Goal: Task Accomplishment & Management: Use online tool/utility

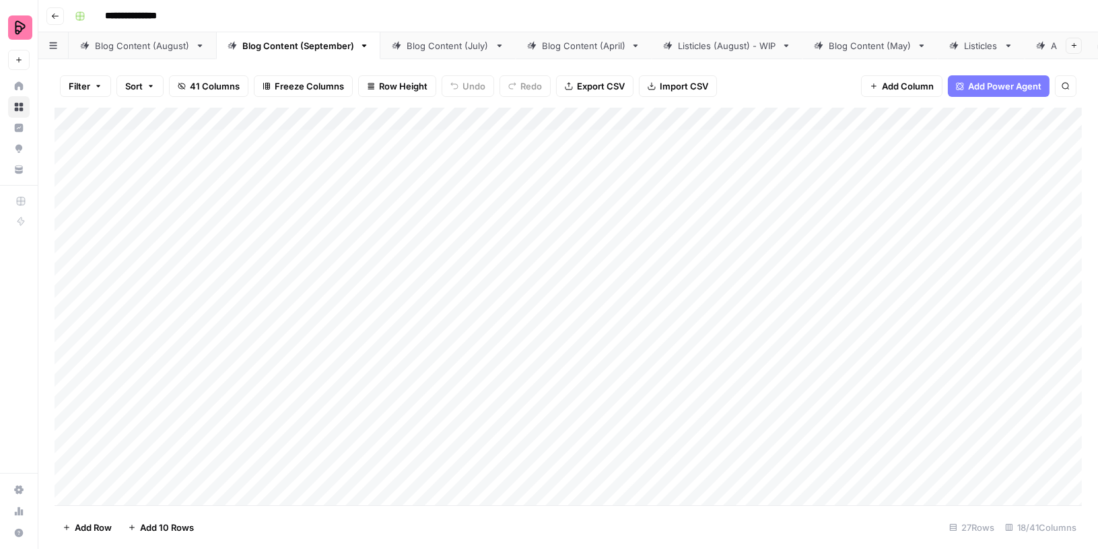
click at [151, 52] on div "Blog Content (August)" at bounding box center [142, 45] width 95 height 13
click at [71, 86] on span "Filter" at bounding box center [80, 85] width 22 height 13
click at [117, 151] on button "Add Filter" at bounding box center [327, 152] width 501 height 17
click at [118, 159] on input "text" at bounding box center [158, 156] width 147 height 13
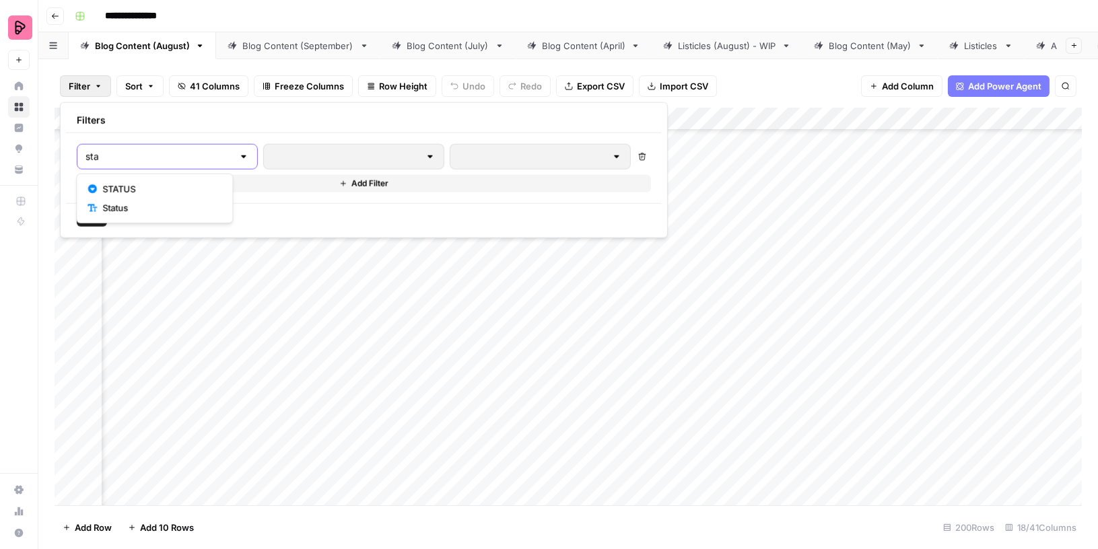
type input "sta"
click at [123, 186] on span "STATUS" at bounding box center [159, 188] width 114 height 13
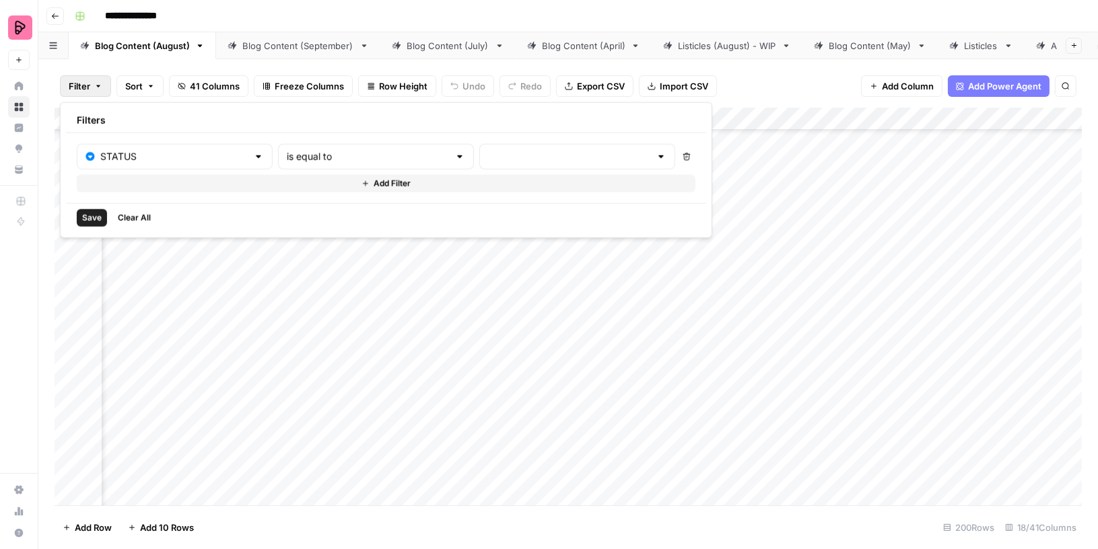
click at [479, 165] on div at bounding box center [577, 157] width 196 height 26
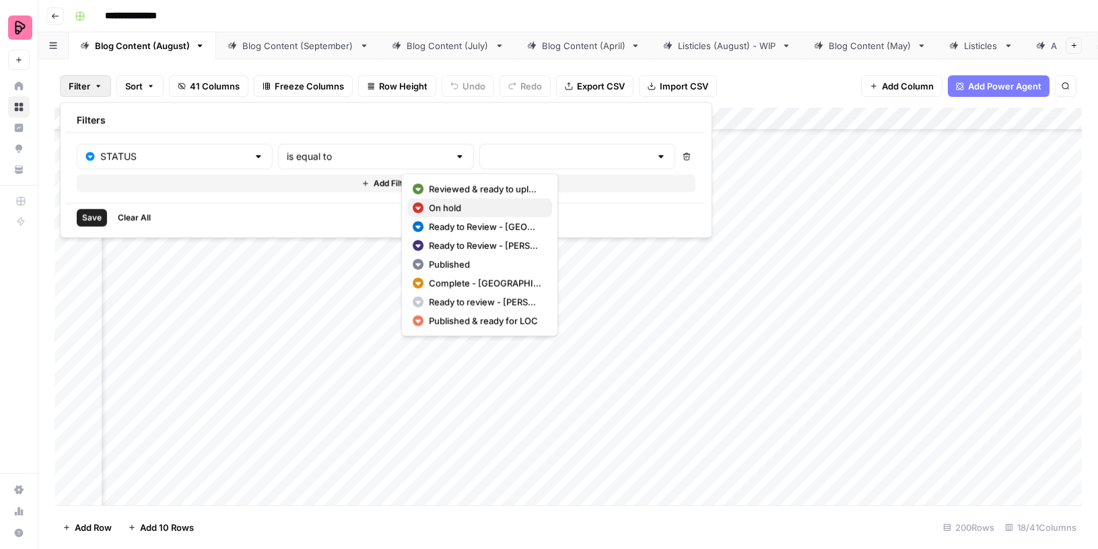
click at [450, 209] on span "On hold" at bounding box center [485, 207] width 112 height 13
type input "On hold"
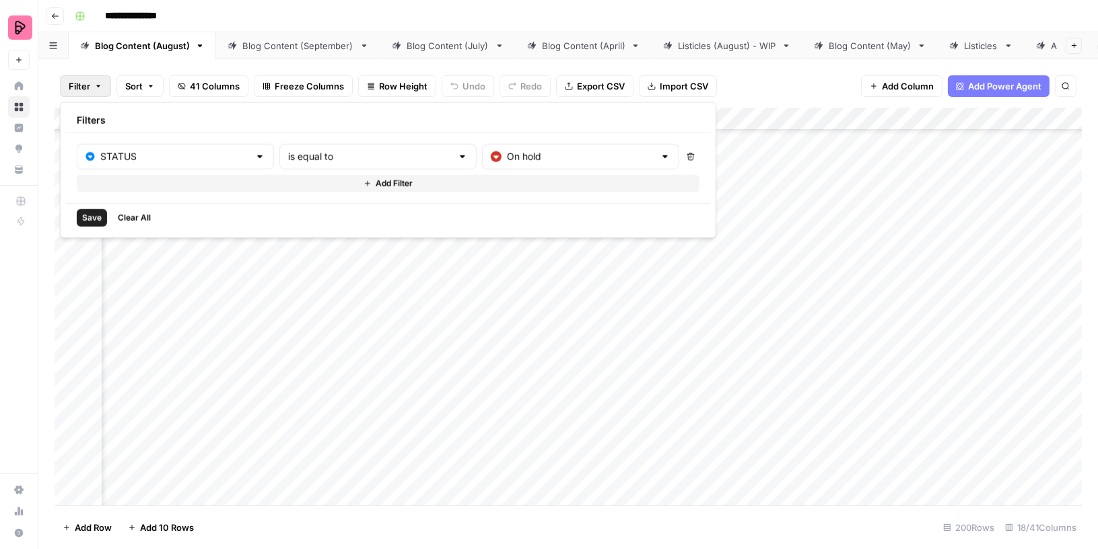
click at [91, 213] on span "Save" at bounding box center [92, 218] width 20 height 12
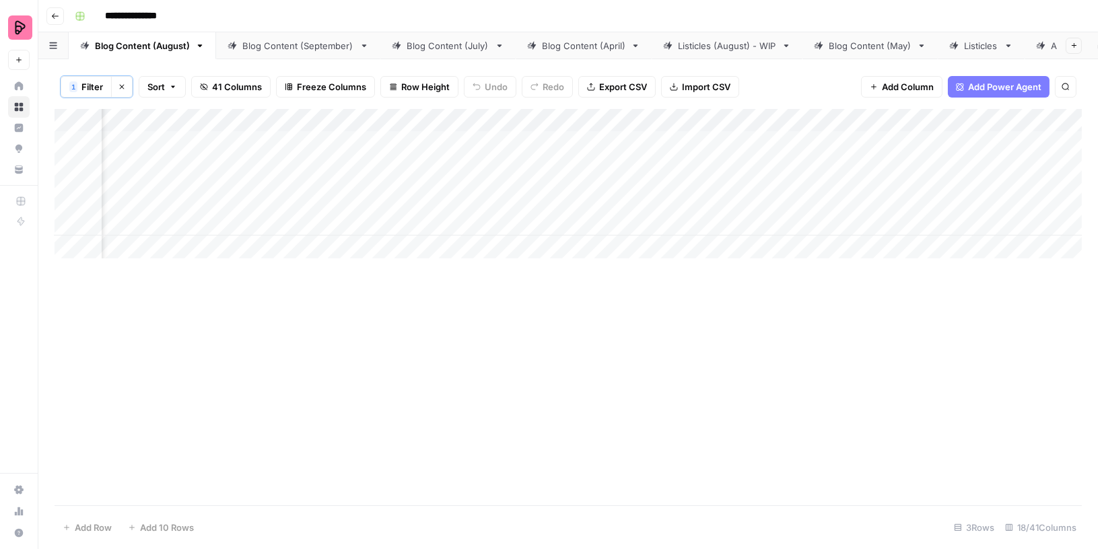
scroll to position [0, 0]
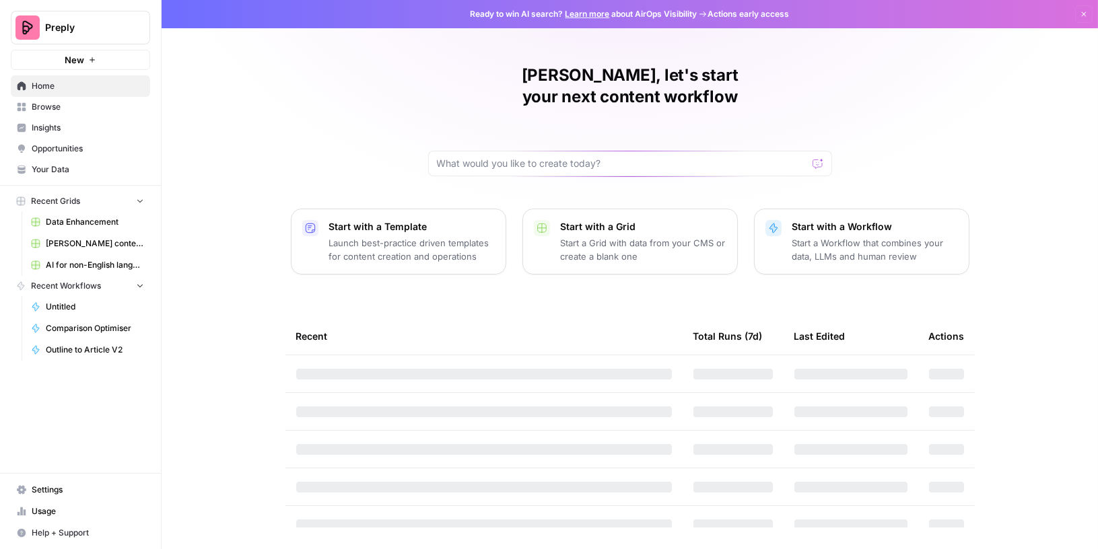
click at [73, 110] on span "Browse" at bounding box center [88, 107] width 112 height 12
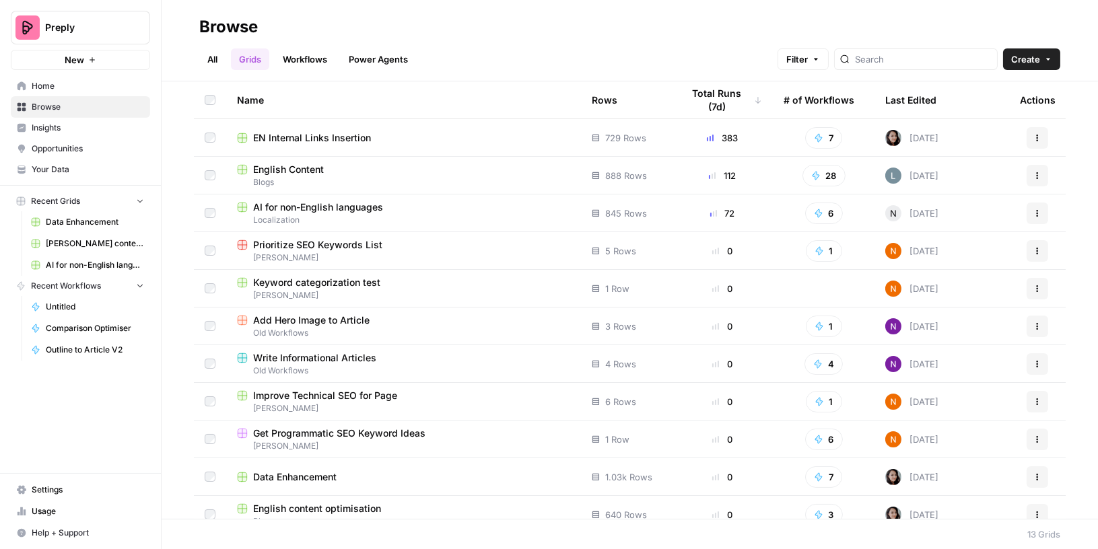
click at [301, 160] on td "English Content Blogs" at bounding box center [403, 175] width 355 height 37
click at [304, 163] on span "English Content" at bounding box center [288, 169] width 71 height 13
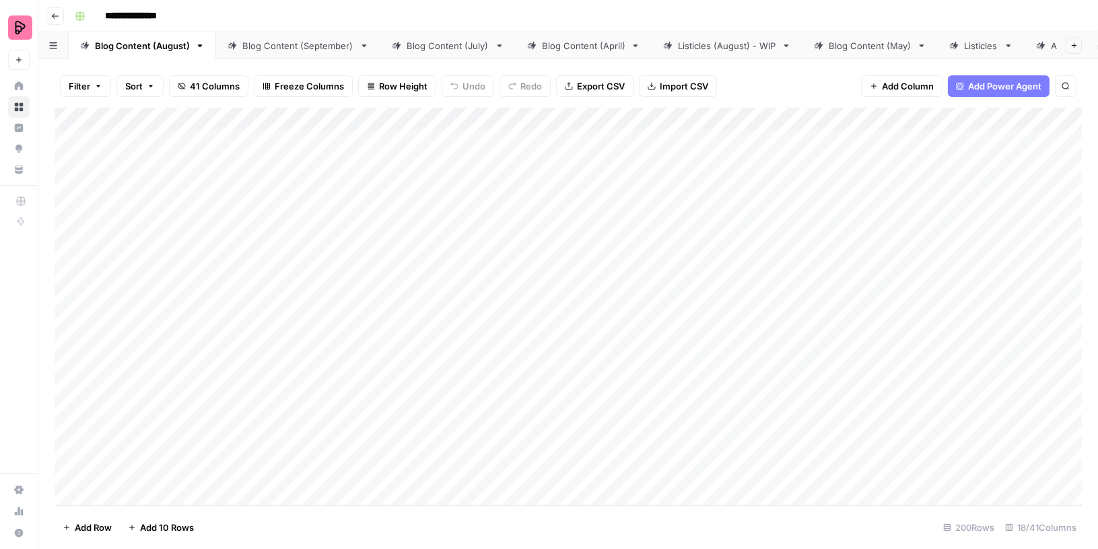
click at [268, 54] on link "Blog Content (September)" at bounding box center [298, 45] width 164 height 27
click at [886, 140] on div "Add Column" at bounding box center [568, 307] width 1027 height 398
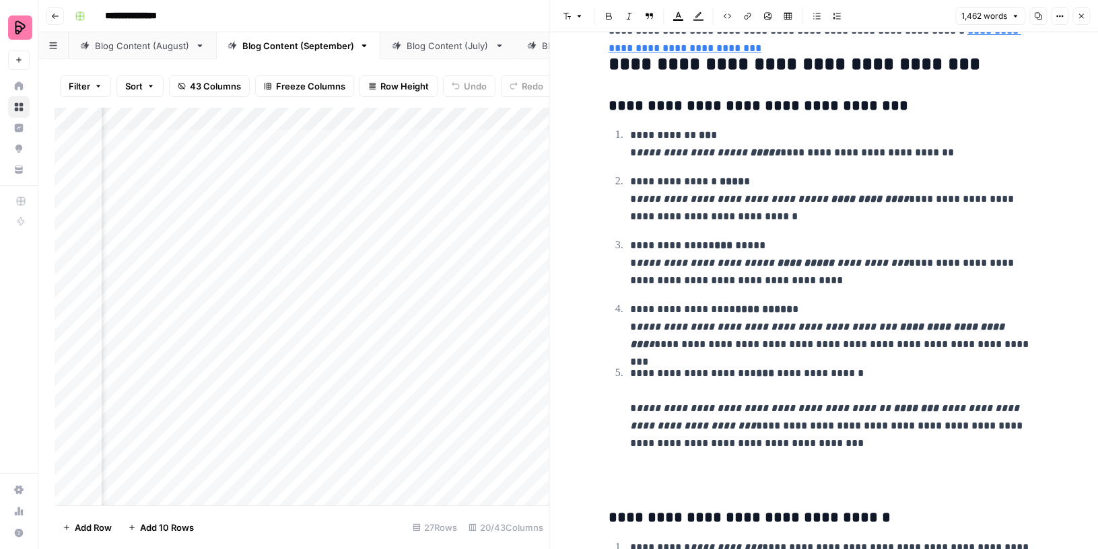
scroll to position [3250, 0]
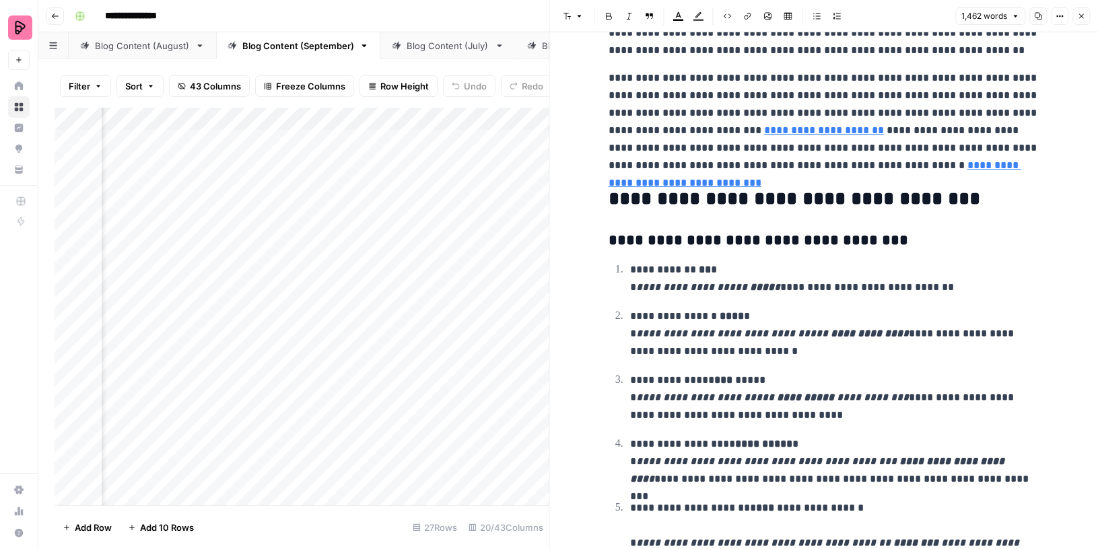
click at [1077, 20] on icon "button" at bounding box center [1081, 16] width 8 height 8
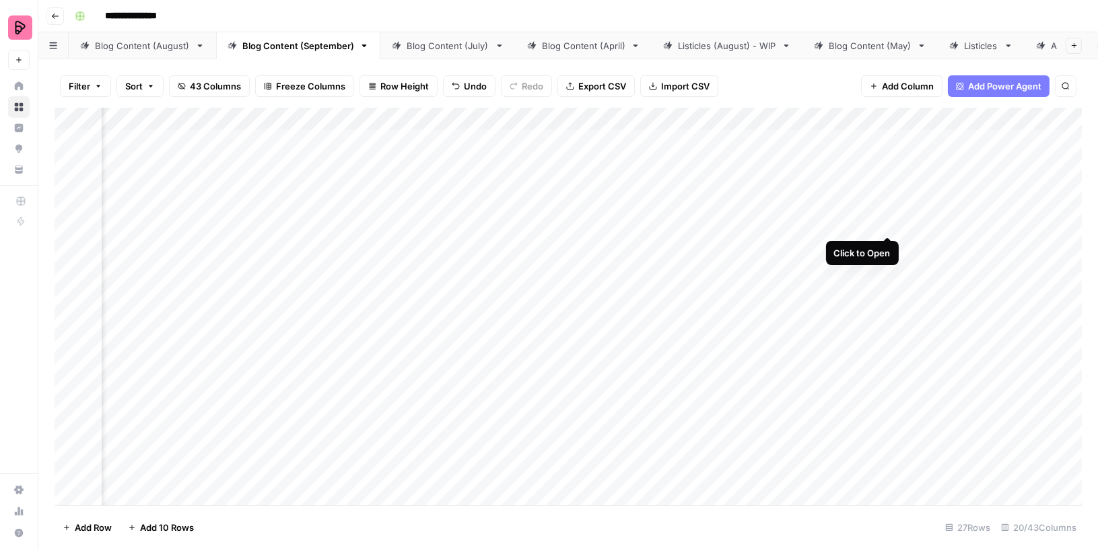
click at [886, 211] on div "Add Column" at bounding box center [568, 307] width 1027 height 398
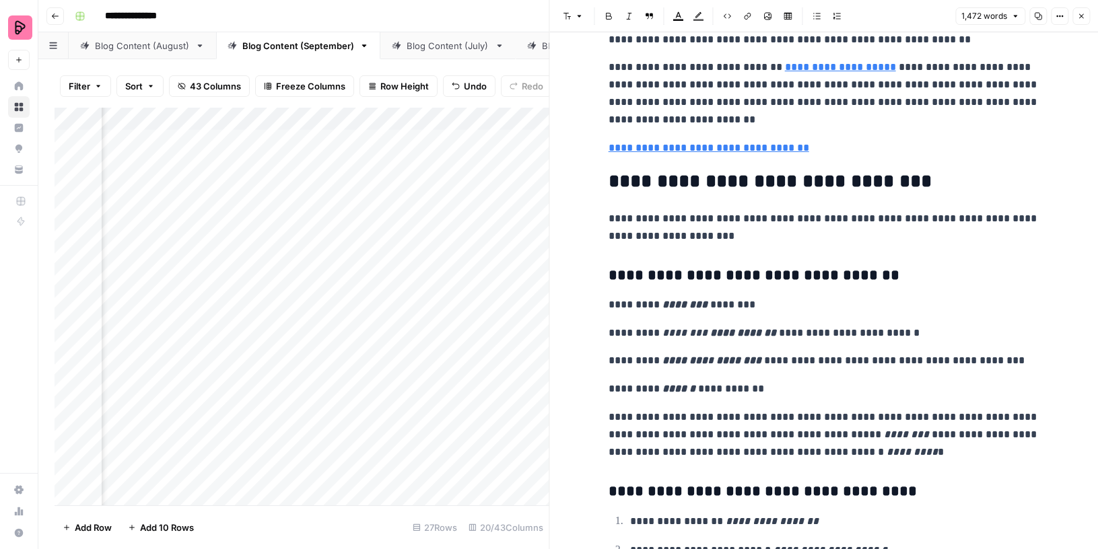
scroll to position [3762, 0]
